Goal: Information Seeking & Learning: Learn about a topic

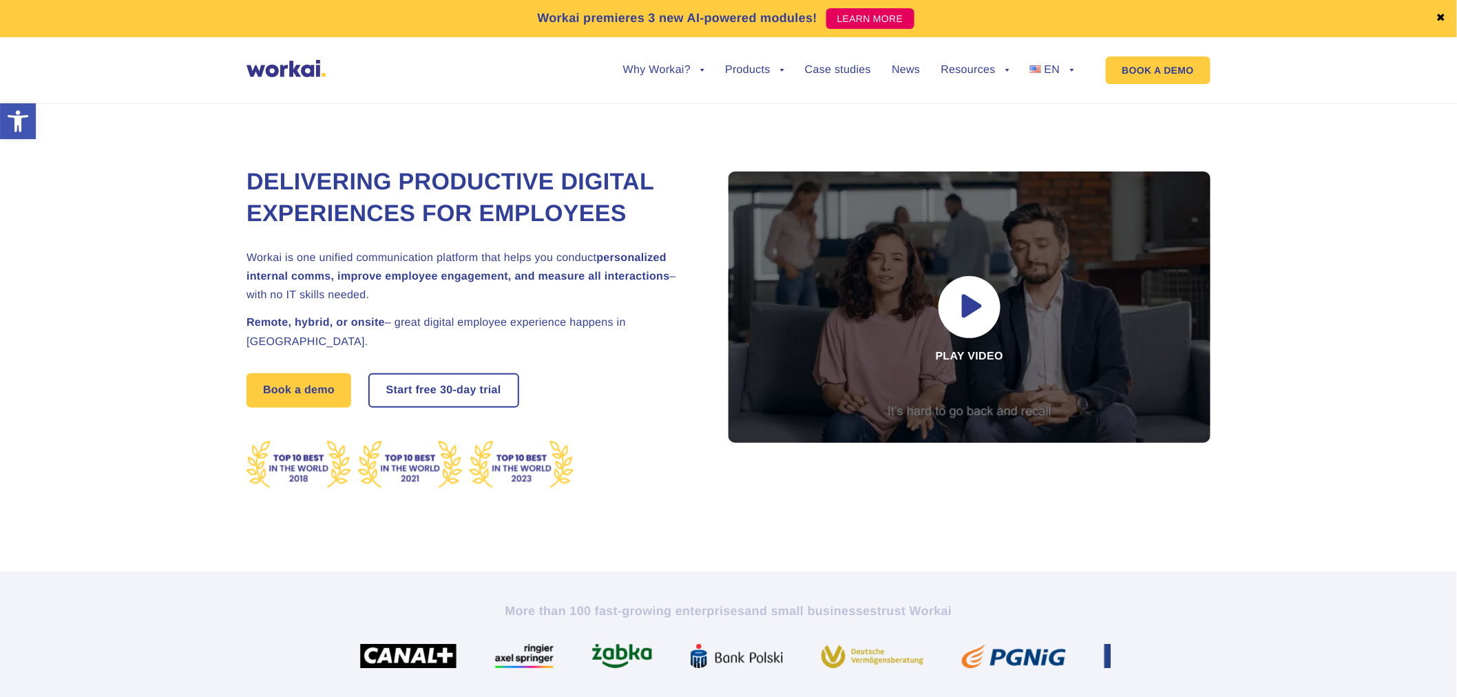
click at [1074, 69] on div "Why Workai? back Why Workai? Intranet ROI calculator Security Products back Wor…" at bounding box center [838, 70] width 513 height 52
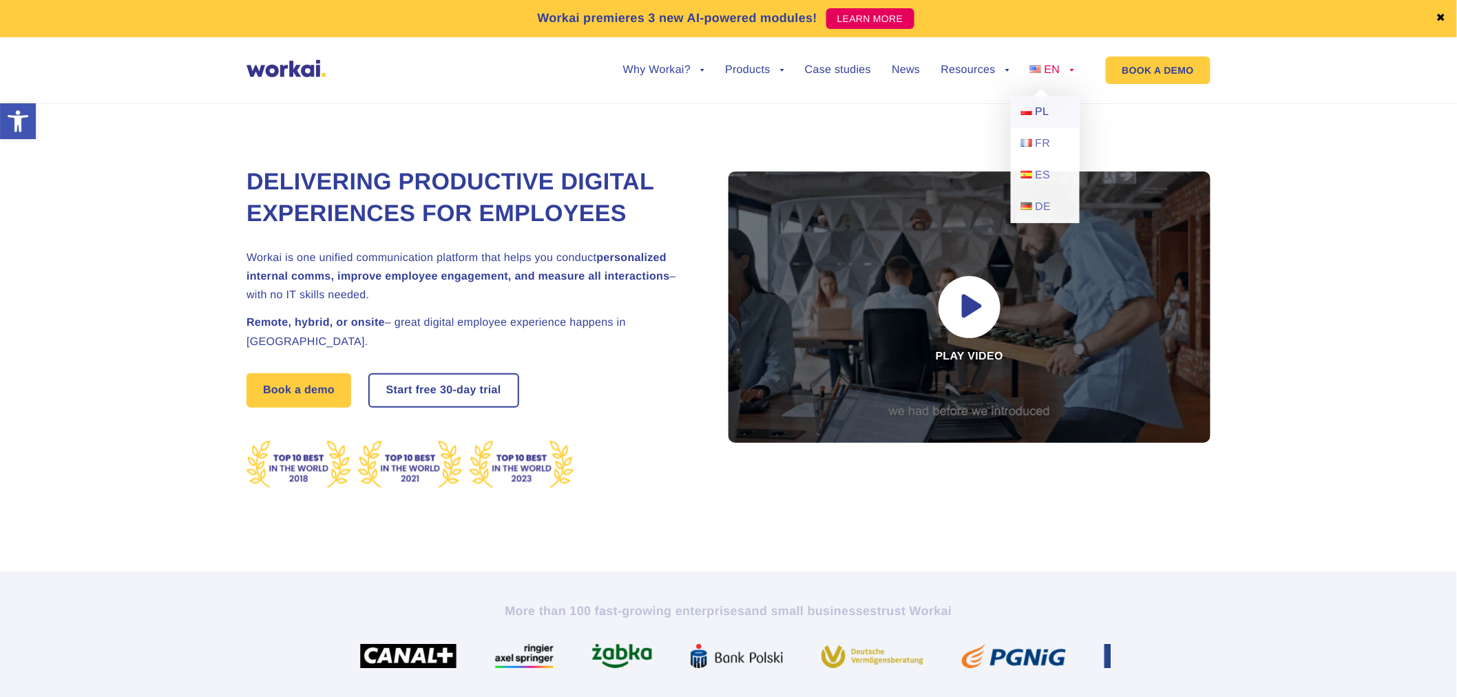
click at [1036, 110] on span "PL" at bounding box center [1042, 112] width 14 height 12
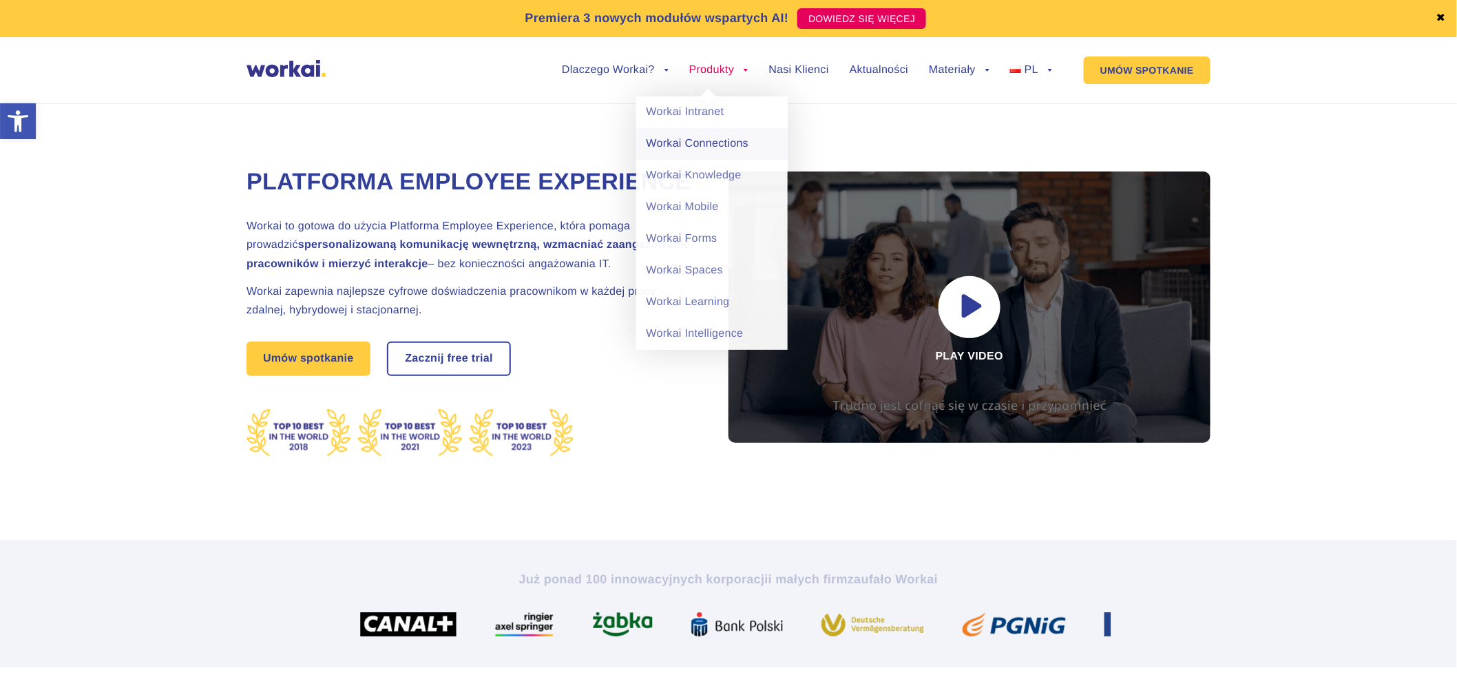
click at [717, 149] on link "Workai Connections" at bounding box center [711, 144] width 151 height 32
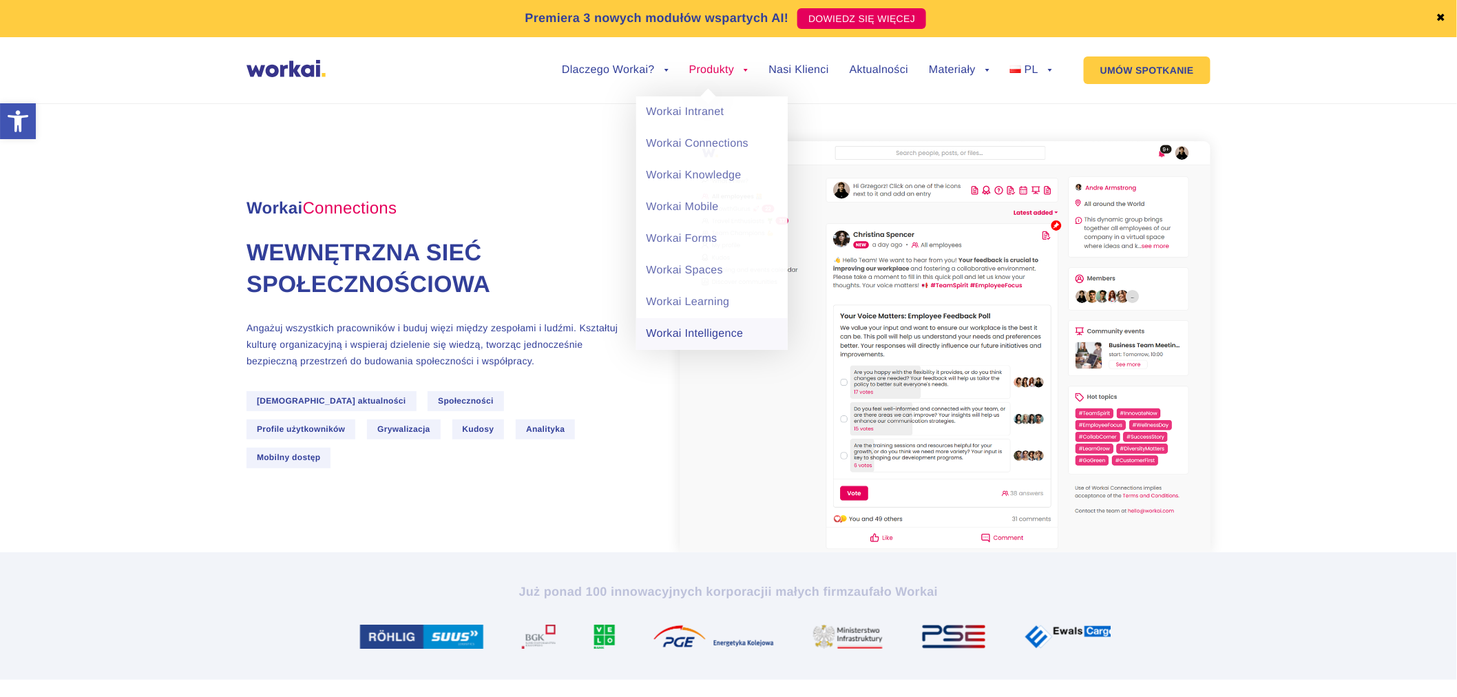
click at [703, 335] on link "Workai Intelligence" at bounding box center [711, 334] width 151 height 32
